Goal: Task Accomplishment & Management: Complete application form

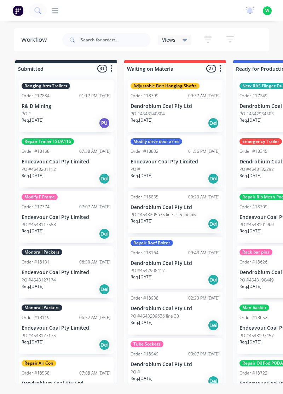
click at [56, 8] on icon at bounding box center [55, 10] width 6 height 7
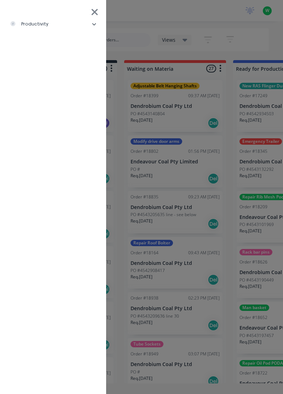
click at [38, 21] on div "productivity" at bounding box center [29, 24] width 39 height 6
click at [45, 93] on div "Timesheets" at bounding box center [35, 95] width 38 height 6
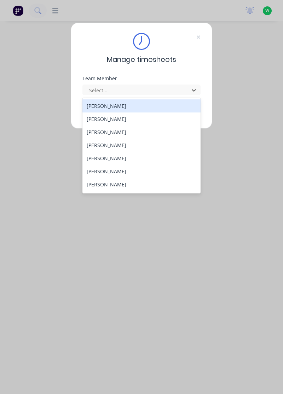
click at [110, 182] on div "[PERSON_NAME]" at bounding box center [141, 184] width 118 height 13
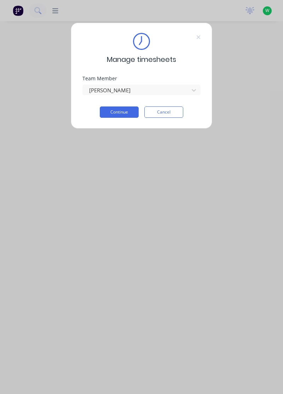
click at [123, 111] on button "Continue" at bounding box center [119, 111] width 39 height 11
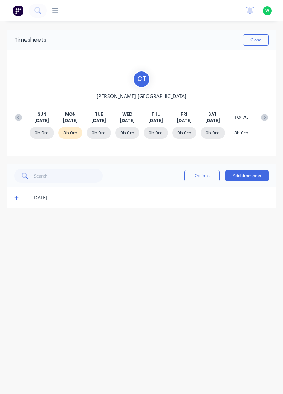
click at [250, 174] on button "Add timesheet" at bounding box center [247, 175] width 44 height 11
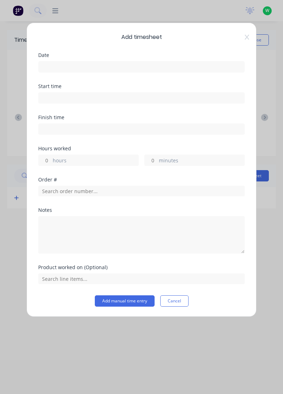
click at [68, 66] on input at bounding box center [142, 67] width 206 height 11
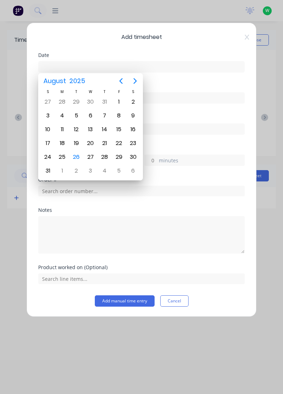
click at [79, 154] on div "26" at bounding box center [76, 157] width 11 height 11
type input "[DATE]"
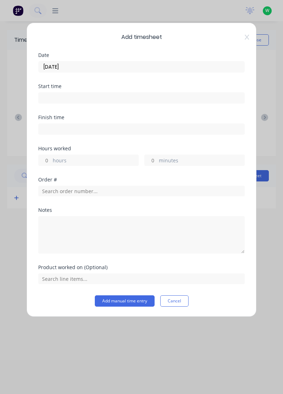
click at [76, 126] on input at bounding box center [142, 129] width 206 height 11
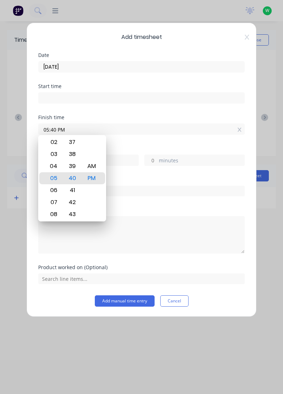
click at [240, 128] on icon at bounding box center [239, 130] width 4 height 4
type input "05:40 PM"
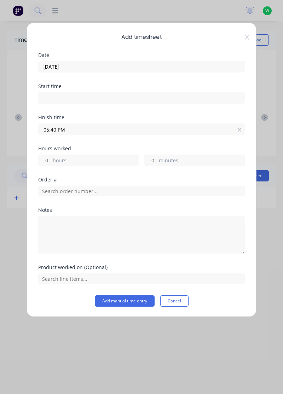
click at [239, 128] on icon at bounding box center [240, 129] width 4 height 5
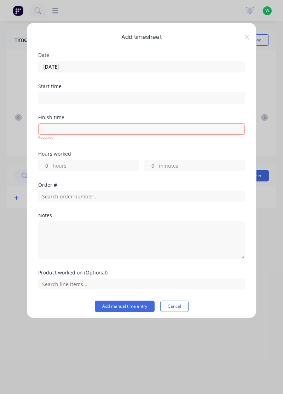
click at [105, 168] on label "hours" at bounding box center [96, 166] width 86 height 9
click at [51, 168] on input "hours" at bounding box center [45, 165] width 12 height 11
type input "2"
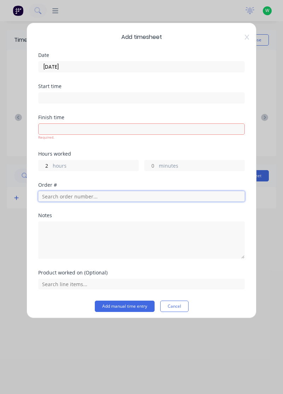
click at [89, 194] on input "text" at bounding box center [141, 196] width 207 height 11
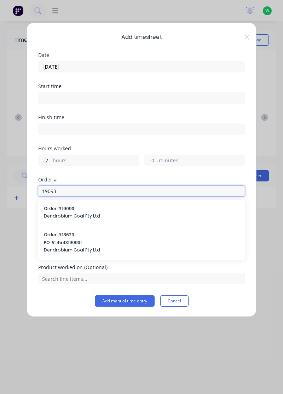
type input "19093"
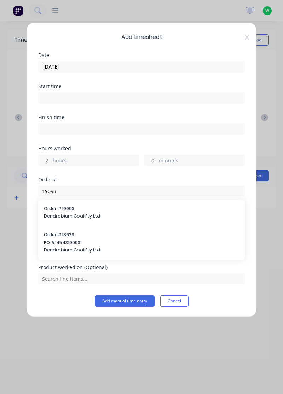
click at [69, 242] on span "PO #: 4543190931" at bounding box center [141, 242] width 195 height 6
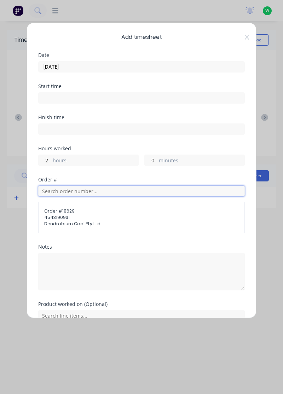
click at [97, 191] on input "text" at bounding box center [141, 191] width 207 height 11
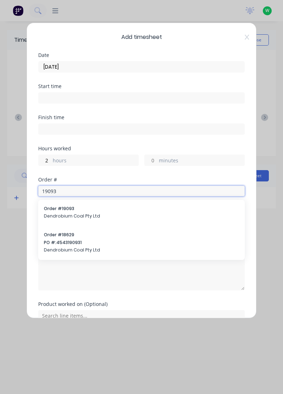
type input "19093"
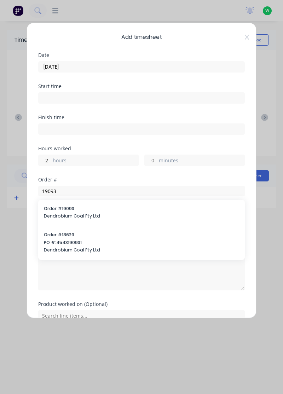
click at [72, 211] on div "Order # 19093 Dendrobium Coal Pty Ltd" at bounding box center [141, 212] width 195 height 15
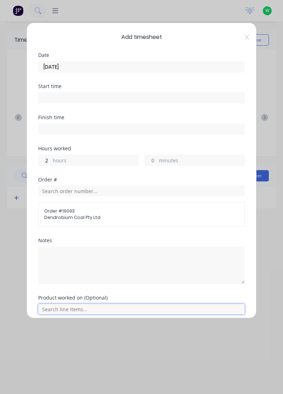
click at [100, 307] on input "text" at bounding box center [141, 309] width 207 height 11
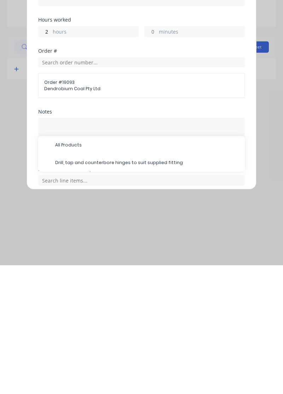
click at [156, 289] on span "Drill, tap and counterbore hinges to suit supplied fitting" at bounding box center [147, 291] width 184 height 6
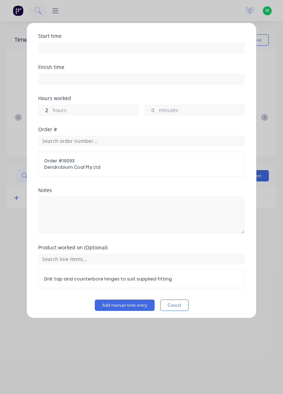
scroll to position [51, 0]
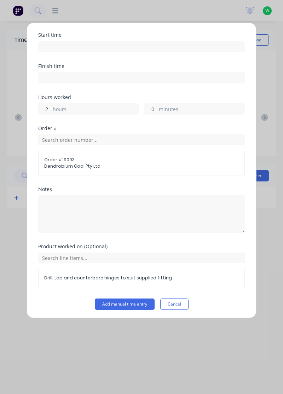
click at [130, 303] on button "Add manual time entry" at bounding box center [125, 304] width 60 height 11
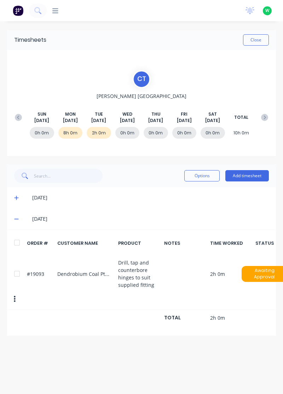
click at [256, 175] on button "Add timesheet" at bounding box center [247, 175] width 44 height 11
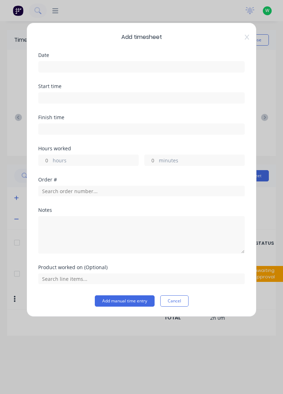
click at [71, 62] on input at bounding box center [142, 67] width 206 height 11
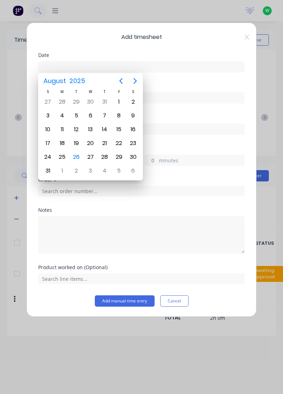
click at [73, 155] on div "26" at bounding box center [76, 157] width 11 height 11
type input "[DATE]"
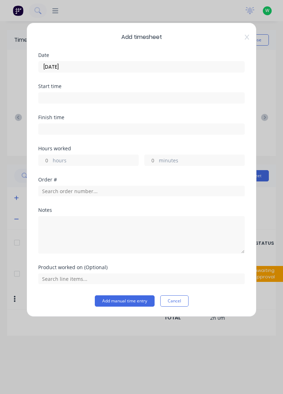
click at [47, 159] on input "hours" at bounding box center [45, 160] width 12 height 11
type input "1"
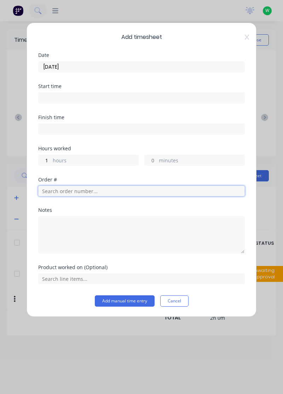
click at [70, 190] on input "text" at bounding box center [141, 191] width 207 height 11
type input "19022"
click at [68, 214] on span "R& D Mining" at bounding box center [141, 216] width 195 height 6
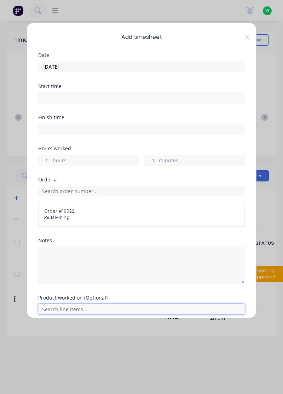
click at [71, 309] on input "text" at bounding box center [141, 309] width 207 height 11
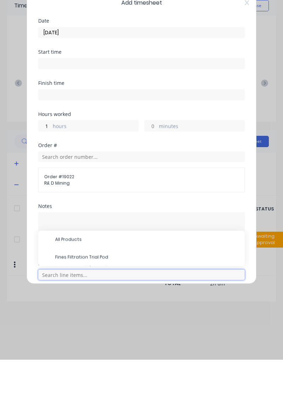
scroll to position [33, 0]
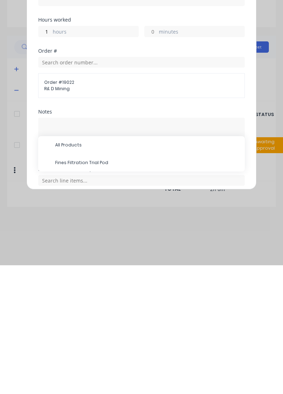
click at [92, 292] on span "Fines Filtration Trial Pod" at bounding box center [147, 291] width 184 height 6
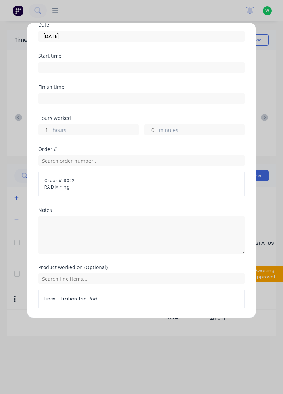
scroll to position [51, 0]
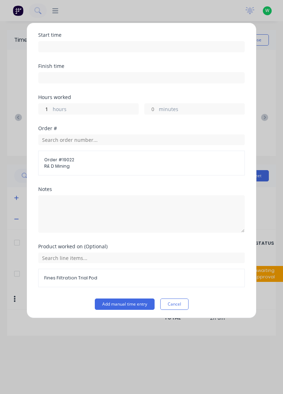
click at [125, 307] on button "Add manual time entry" at bounding box center [125, 304] width 60 height 11
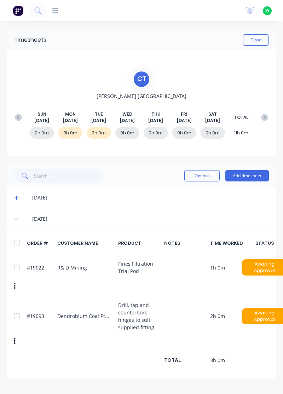
scroll to position [0, 0]
click at [253, 173] on button "Add timesheet" at bounding box center [247, 175] width 44 height 11
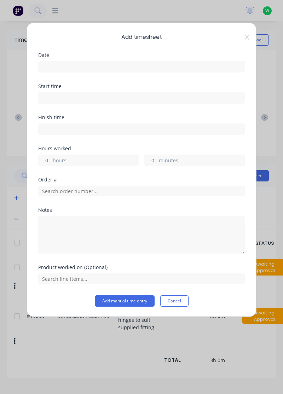
click at [69, 64] on input at bounding box center [142, 67] width 206 height 11
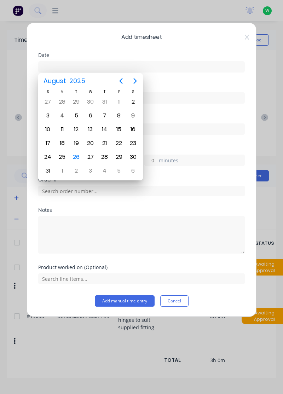
click at [77, 154] on div "26" at bounding box center [76, 157] width 11 height 11
type input "[DATE]"
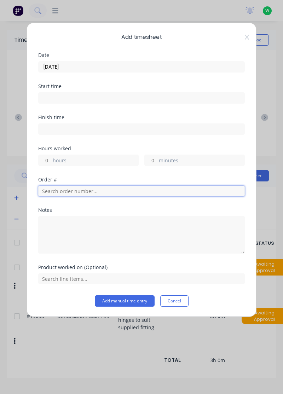
click at [75, 193] on input "text" at bounding box center [141, 191] width 207 height 11
type input "17943"
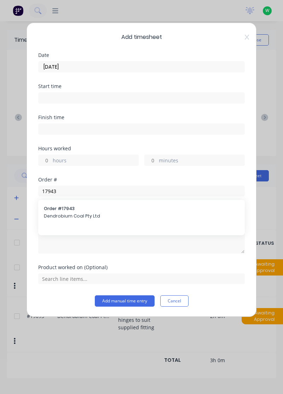
click at [69, 215] on span "Dendrobium Coal Pty Ltd" at bounding box center [141, 216] width 195 height 6
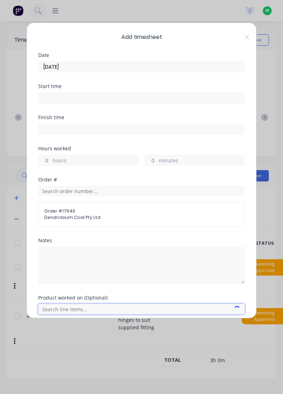
click at [66, 305] on input "text" at bounding box center [141, 309] width 207 height 11
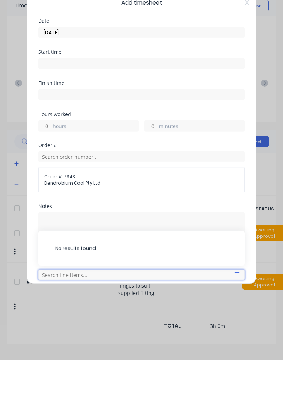
scroll to position [33, 0]
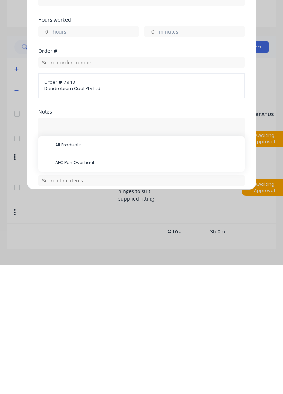
click at [86, 293] on span "AFC Pan Overhaul" at bounding box center [147, 291] width 184 height 6
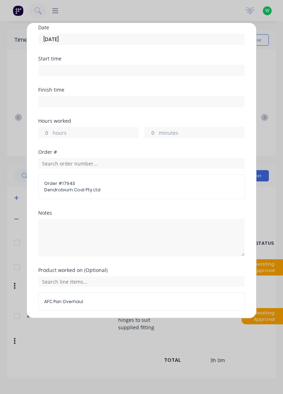
scroll to position [51, 0]
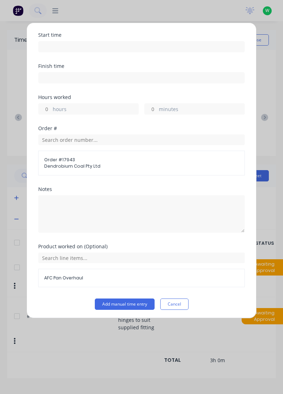
click at [124, 303] on button "Add manual time entry" at bounding box center [125, 304] width 60 height 11
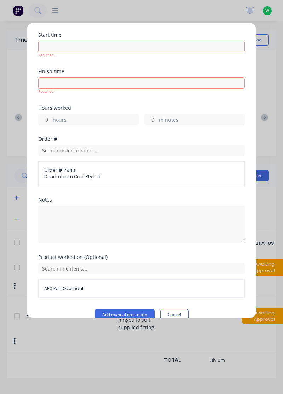
click at [43, 121] on input "hours" at bounding box center [45, 119] width 12 height 11
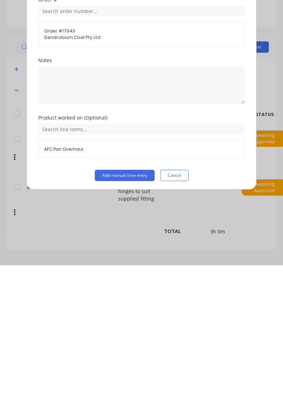
scroll to position [37, 0]
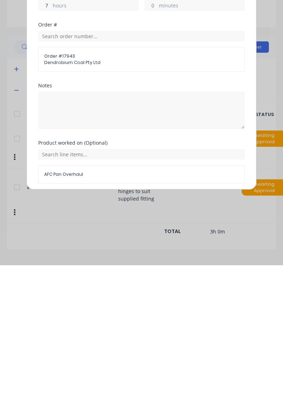
type input "7"
click at [131, 328] on button "Add manual time entry" at bounding box center [125, 329] width 60 height 11
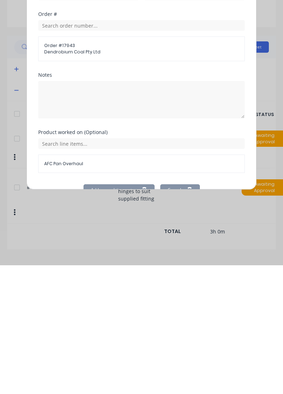
scroll to position [26, 0]
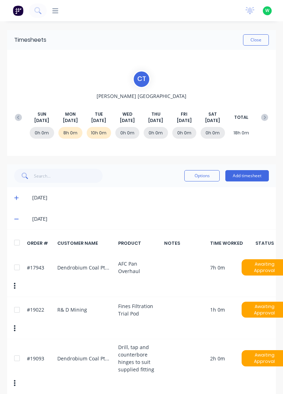
click at [255, 40] on button "Close" at bounding box center [256, 39] width 26 height 11
